Goal: Task Accomplishment & Management: Manage account settings

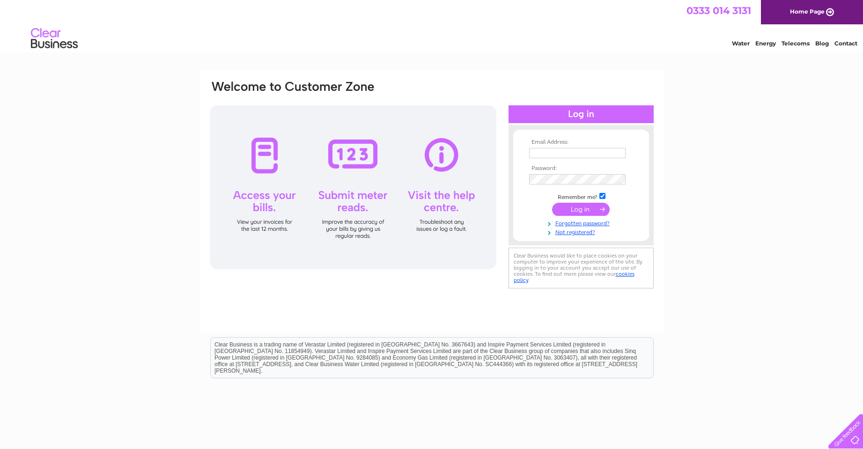
click at [552, 148] on input "text" at bounding box center [577, 153] width 96 height 10
type input "[EMAIL_ADDRESS][DOMAIN_NAME]"
click at [573, 221] on link "Forgotten password?" at bounding box center [582, 222] width 106 height 9
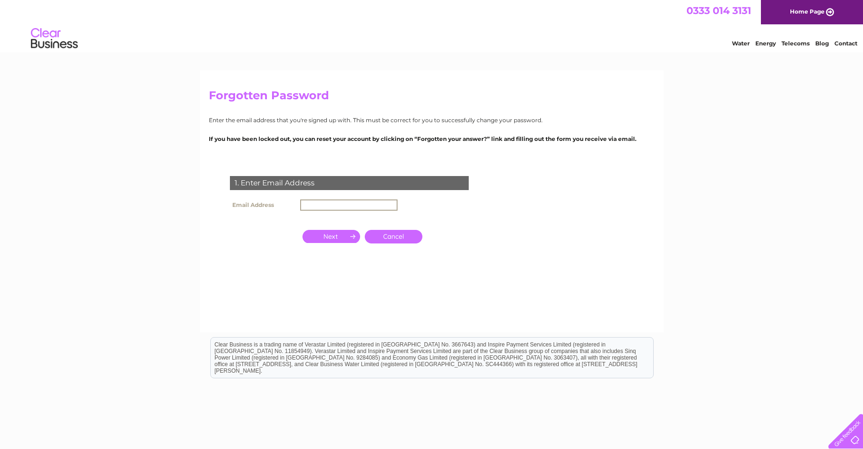
click at [309, 205] on input "text" at bounding box center [348, 204] width 97 height 11
type input "[EMAIL_ADDRESS][DOMAIN_NAME]"
click at [327, 236] on input "button" at bounding box center [331, 236] width 58 height 13
